Goal: Transaction & Acquisition: Purchase product/service

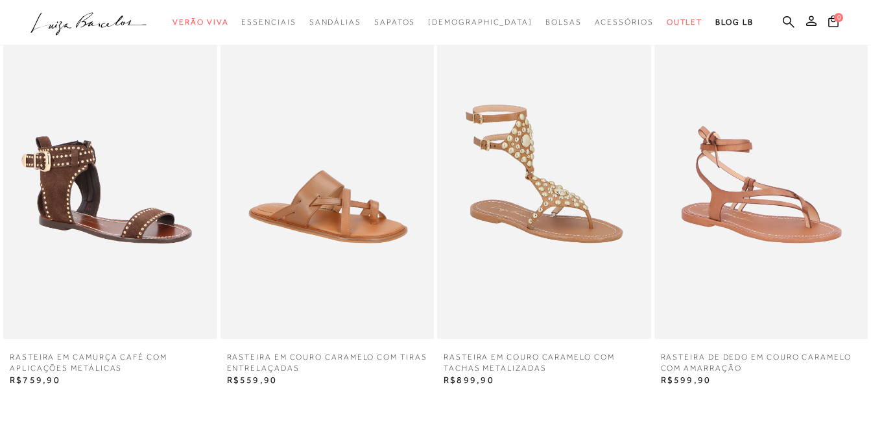
scroll to position [2011, 0]
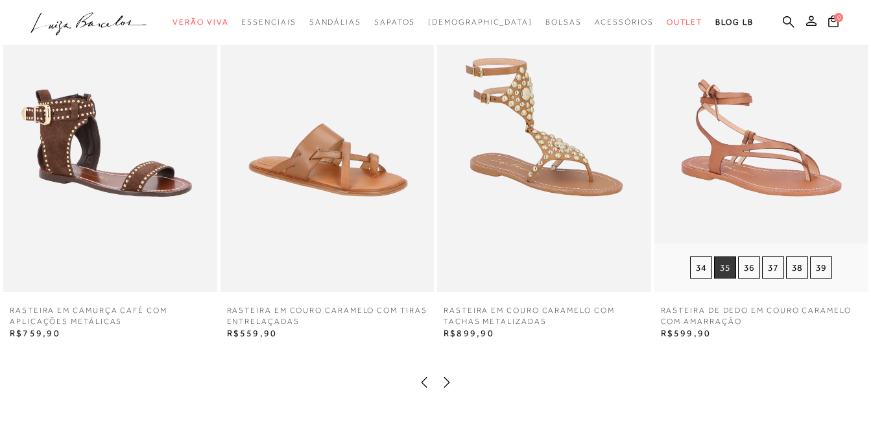
click at [723, 270] on button "35" at bounding box center [725, 267] width 22 height 22
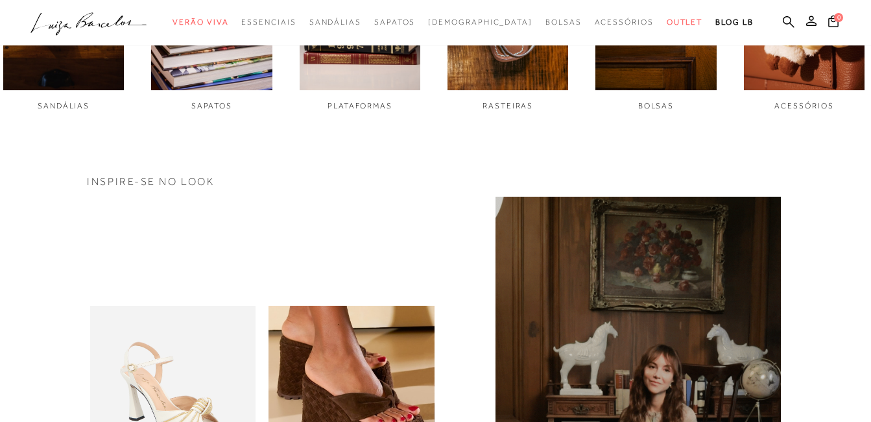
scroll to position [454, 0]
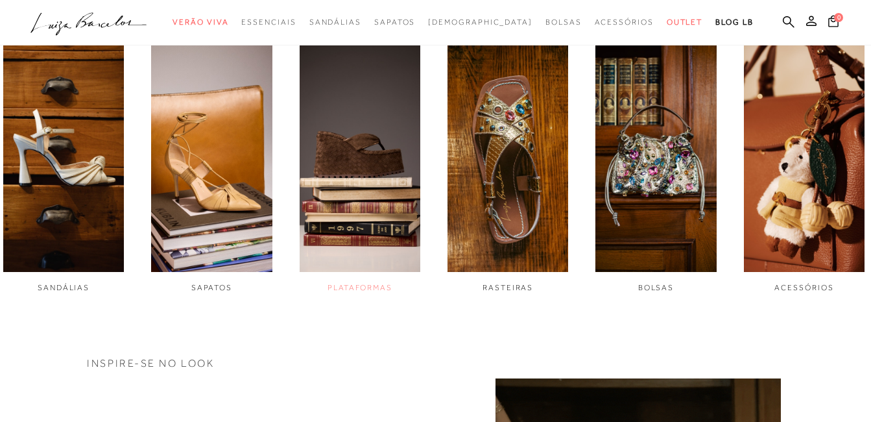
click at [366, 176] on img "3 / 6" at bounding box center [360, 158] width 121 height 226
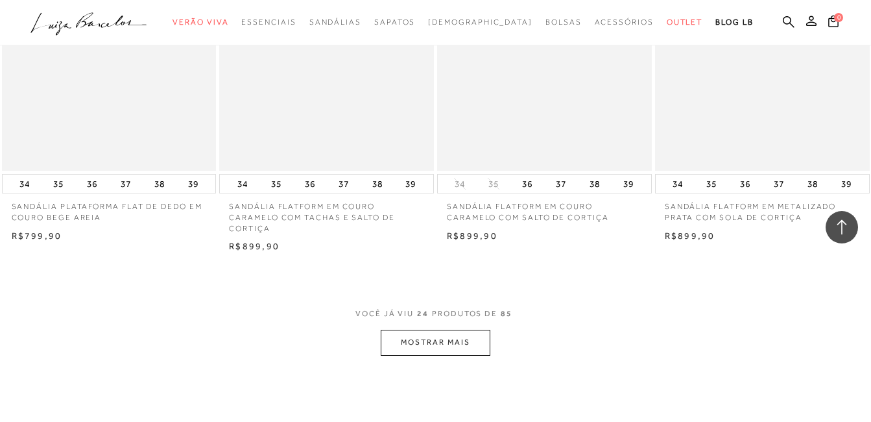
scroll to position [2270, 0]
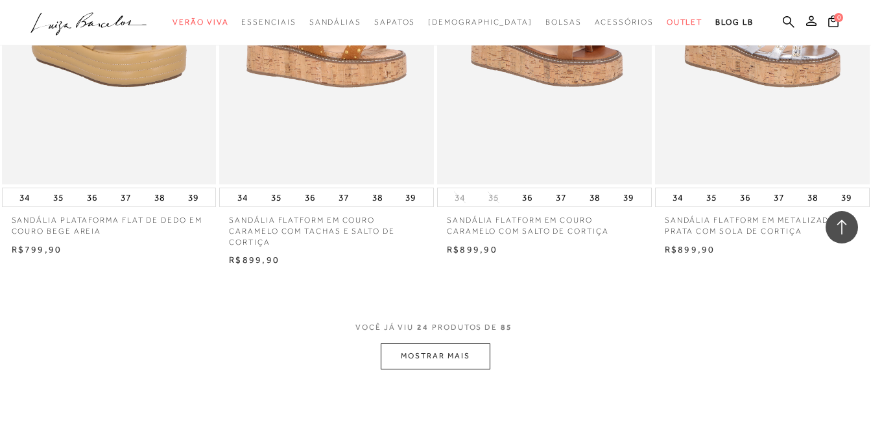
click at [459, 354] on button "MOSTRAR MAIS" at bounding box center [435, 355] width 109 height 25
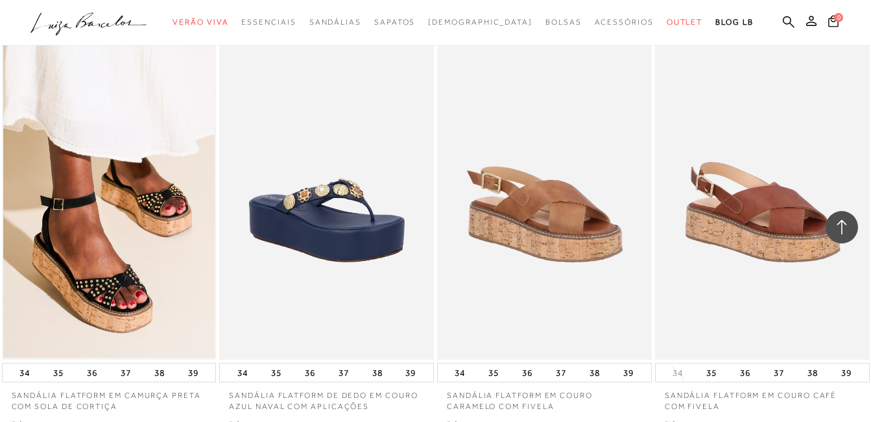
scroll to position [2919, 0]
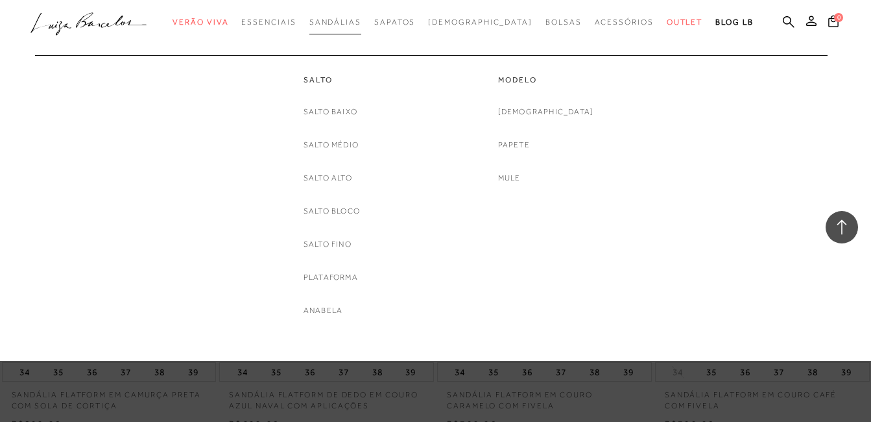
click at [361, 18] on span "Sandálias" at bounding box center [335, 22] width 52 height 9
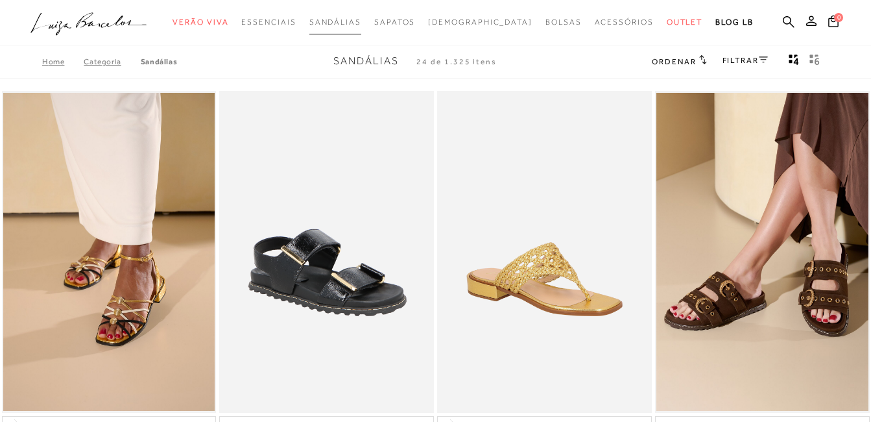
click at [361, 18] on span "Sandálias" at bounding box center [335, 22] width 52 height 9
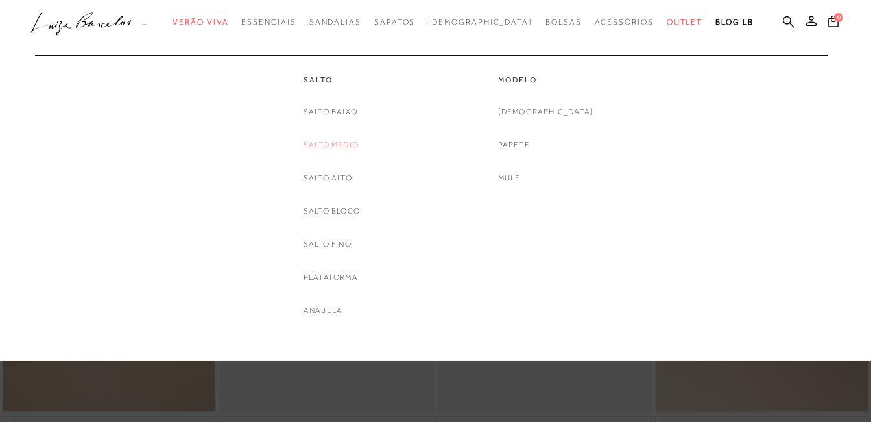
click at [324, 144] on link "Salto Médio" at bounding box center [331, 145] width 55 height 14
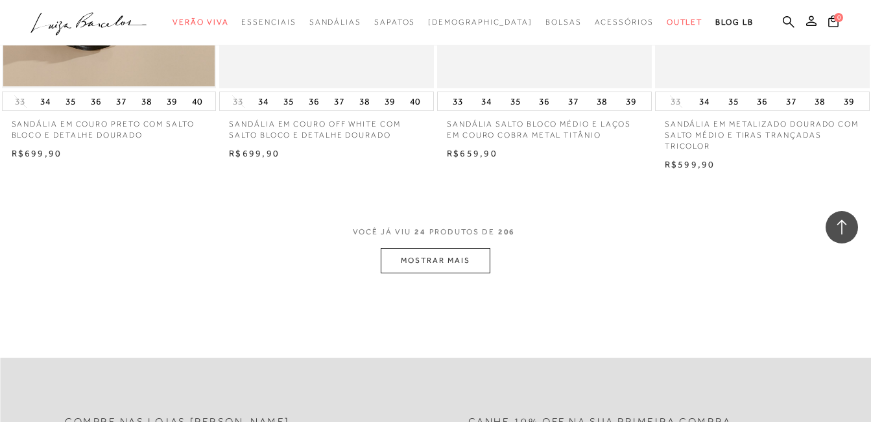
scroll to position [2400, 0]
click at [423, 248] on button "MOSTRAR MAIS" at bounding box center [435, 258] width 109 height 25
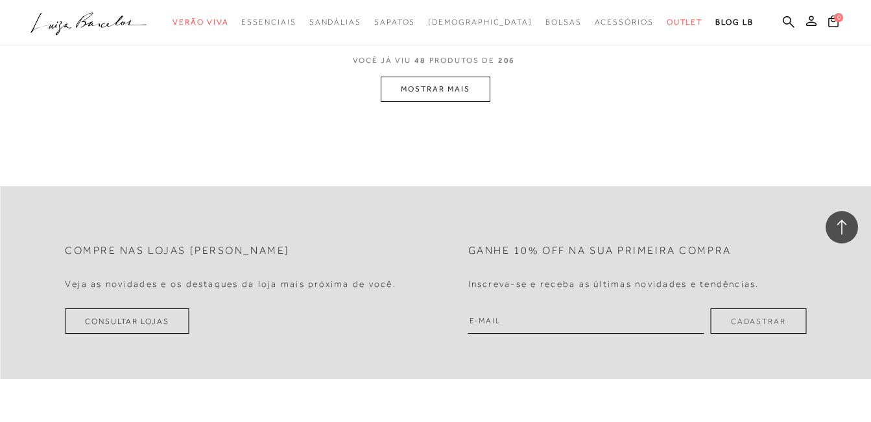
scroll to position [5060, 0]
